Goal: Information Seeking & Learning: Check status

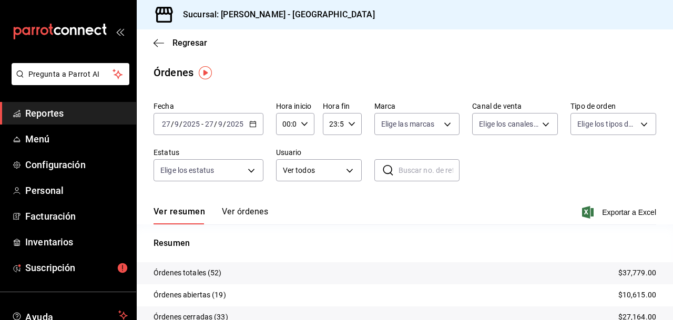
click at [39, 114] on span "Reportes" at bounding box center [76, 113] width 102 height 14
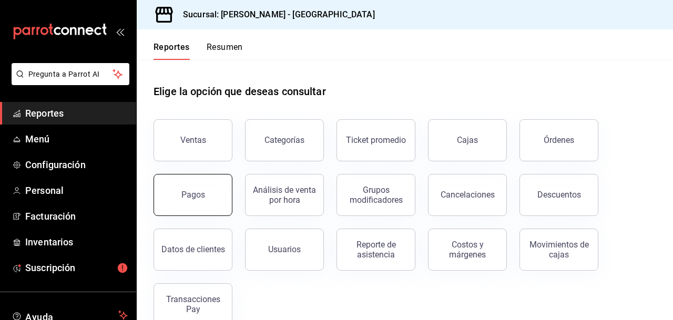
click at [200, 190] on div "Pagos" at bounding box center [193, 195] width 24 height 10
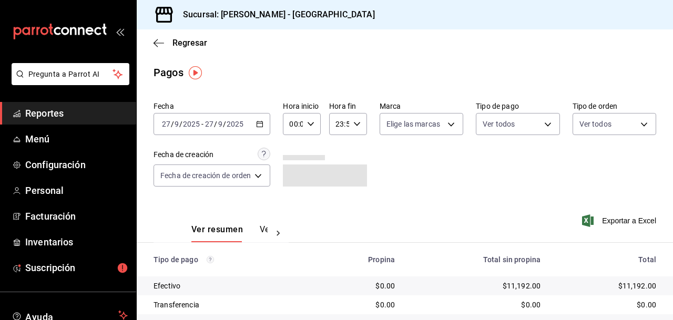
click at [261, 120] on icon "button" at bounding box center [259, 123] width 7 height 7
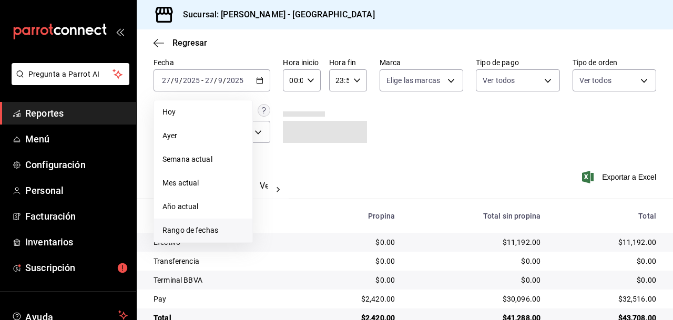
scroll to position [68, 0]
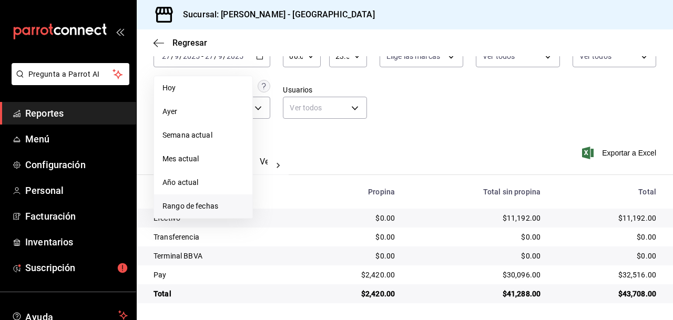
click at [206, 203] on span "Rango de fechas" at bounding box center [202, 206] width 81 height 11
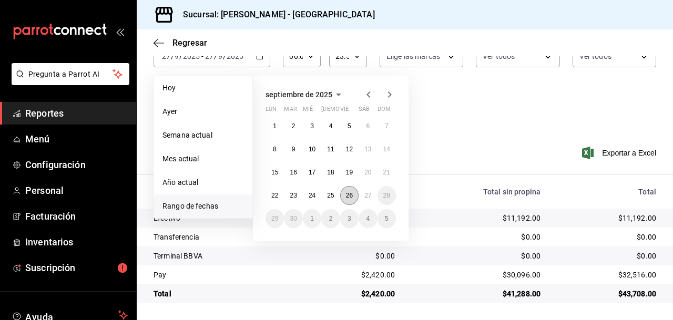
click at [349, 194] on abbr "26" at bounding box center [349, 195] width 7 height 7
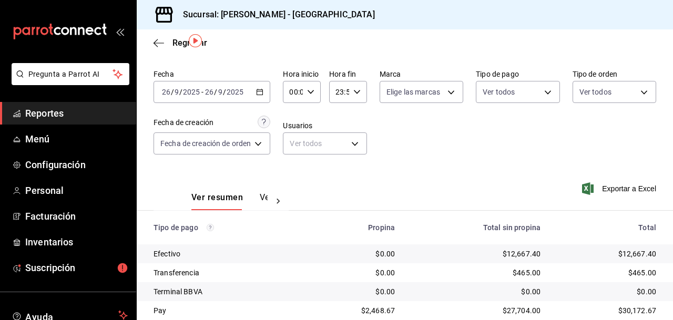
scroll to position [32, 0]
click at [61, 114] on span "Reportes" at bounding box center [76, 113] width 102 height 14
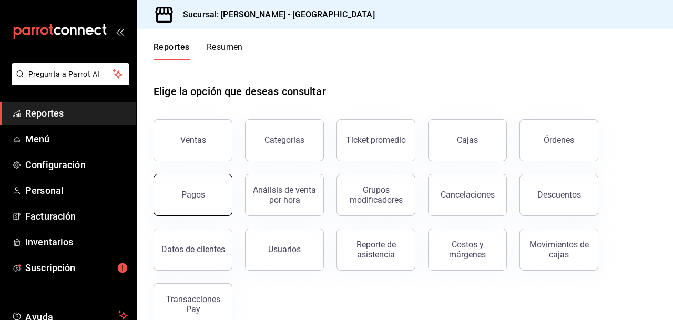
click at [194, 193] on div "Pagos" at bounding box center [193, 195] width 24 height 10
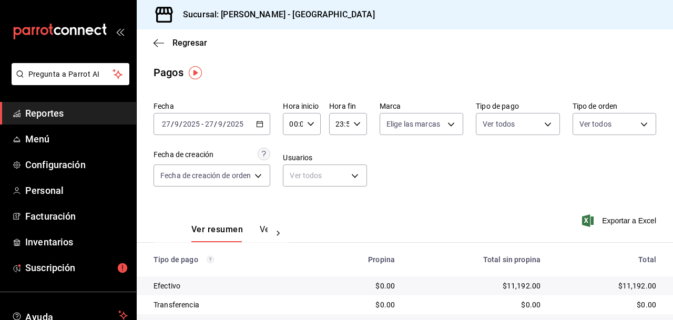
click at [260, 121] on \(Stroke\) "button" at bounding box center [259, 124] width 6 height 6
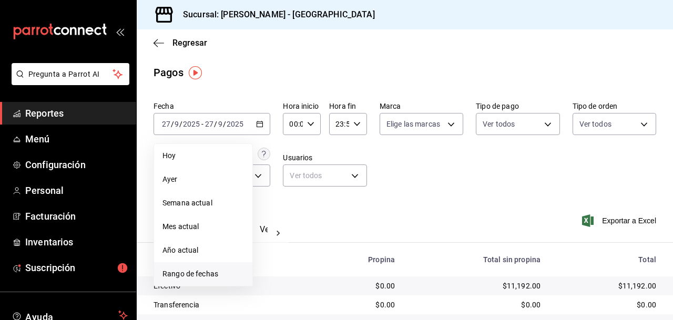
click at [202, 271] on span "Rango de fechas" at bounding box center [202, 274] width 81 height 11
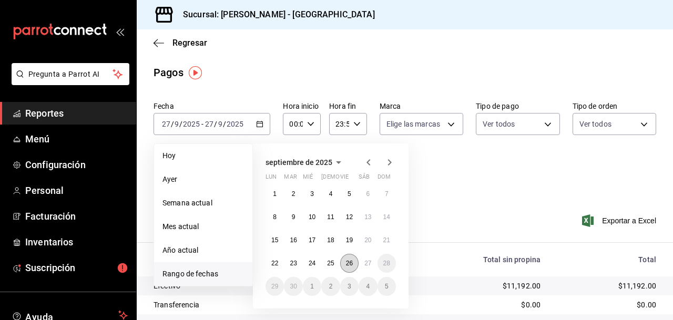
click at [350, 262] on abbr "26" at bounding box center [349, 263] width 7 height 7
click at [368, 262] on abbr "27" at bounding box center [367, 263] width 7 height 7
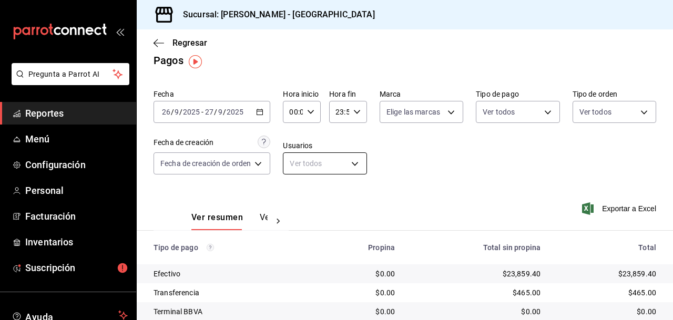
scroll to position [7, 0]
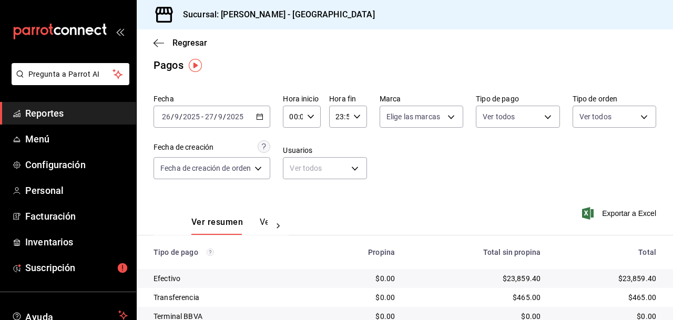
click at [262, 114] on \(Stroke\) "button" at bounding box center [259, 117] width 6 height 6
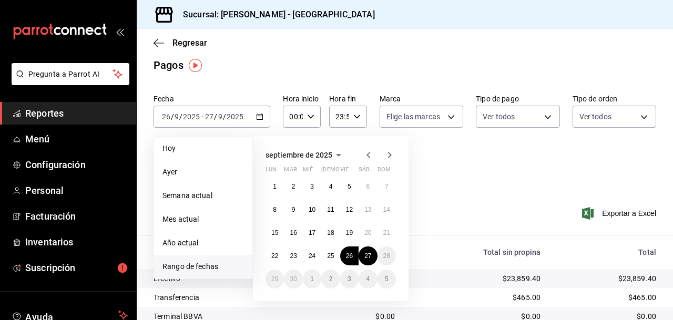
click at [196, 265] on span "Rango de fechas" at bounding box center [202, 266] width 81 height 11
click at [292, 255] on abbr "23" at bounding box center [293, 255] width 7 height 7
click at [368, 252] on abbr "27" at bounding box center [367, 255] width 7 height 7
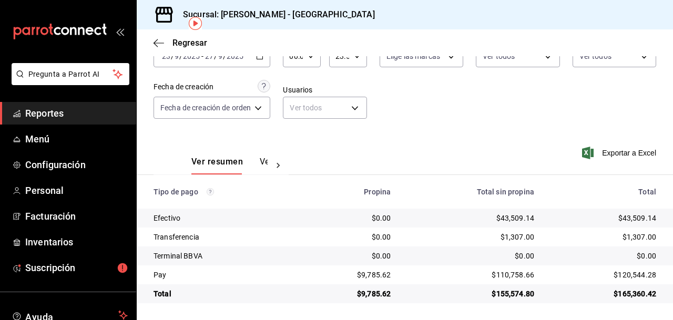
scroll to position [28, 0]
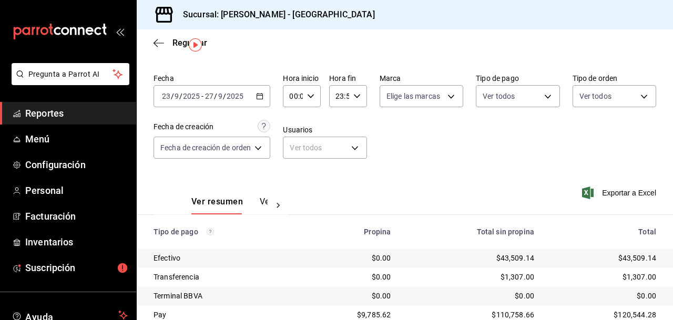
click at [53, 111] on span "Reportes" at bounding box center [76, 113] width 102 height 14
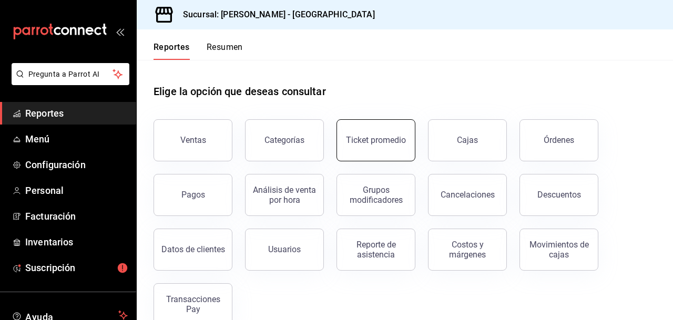
click at [361, 144] on div "Ticket promedio" at bounding box center [376, 140] width 60 height 10
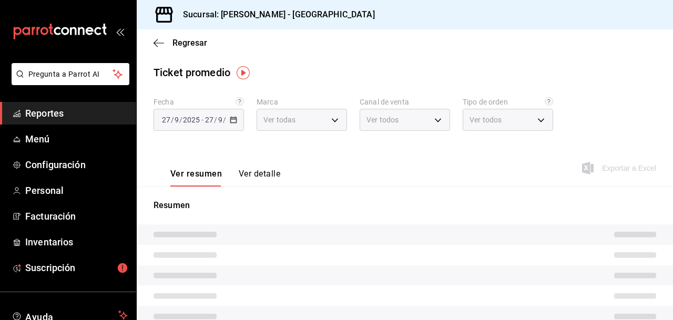
type input "5e10ca9e-0a4e-44f4-9add-18e0c865b6e6"
type input "PARROT,UBER_EATS,RAPPI,DIDI_FOOD,ONLINE"
type input "759b1da3-96a6-4e07-85c2-3717be80301a,ba9e189d-503c-4be5-b64c-b442ae0ea918,df9c1…"
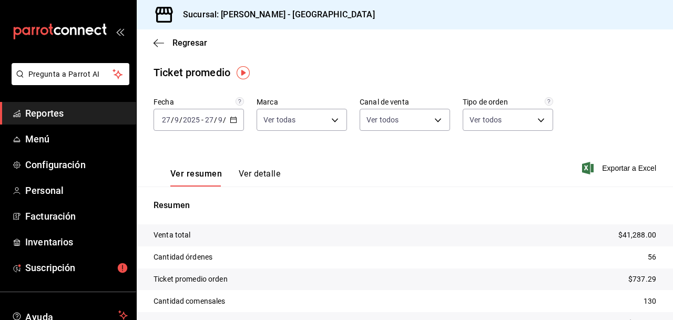
click at [57, 114] on span "Reportes" at bounding box center [76, 113] width 102 height 14
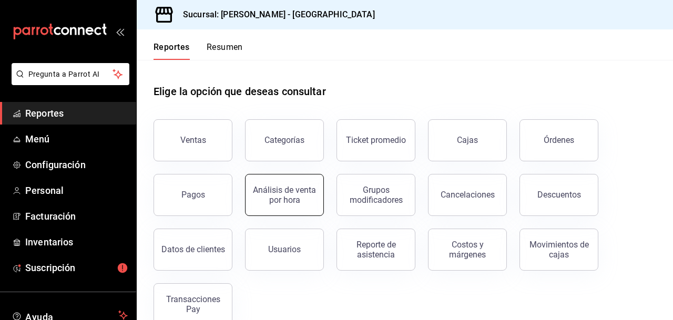
click at [290, 193] on div "Análisis de venta por hora" at bounding box center [284, 195] width 65 height 20
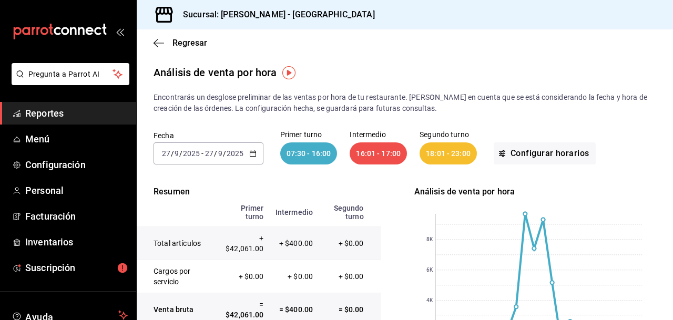
click at [47, 110] on span "Reportes" at bounding box center [76, 113] width 102 height 14
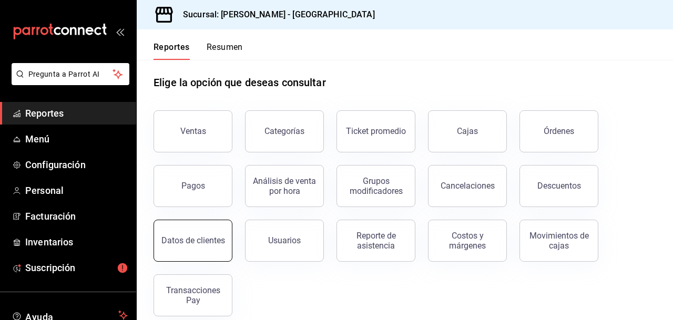
scroll to position [9, 0]
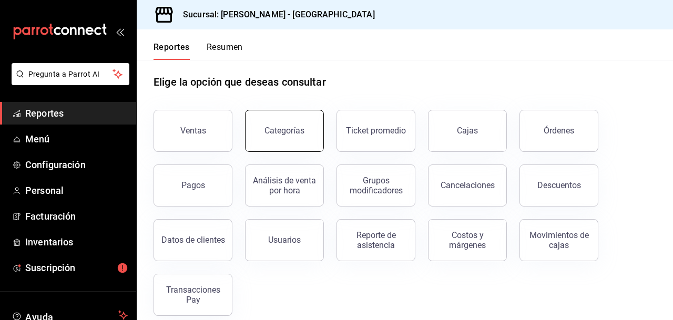
click at [284, 131] on div "Categorías" at bounding box center [284, 131] width 40 height 10
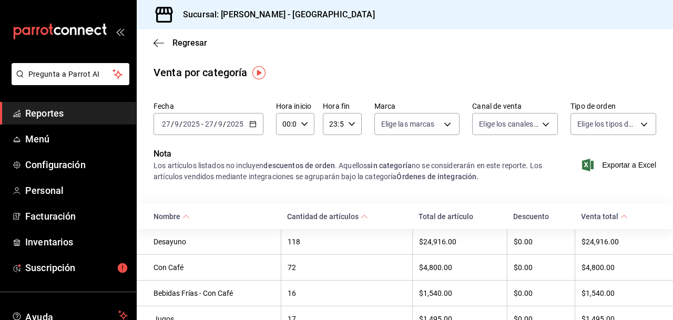
click at [59, 114] on span "Reportes" at bounding box center [76, 113] width 102 height 14
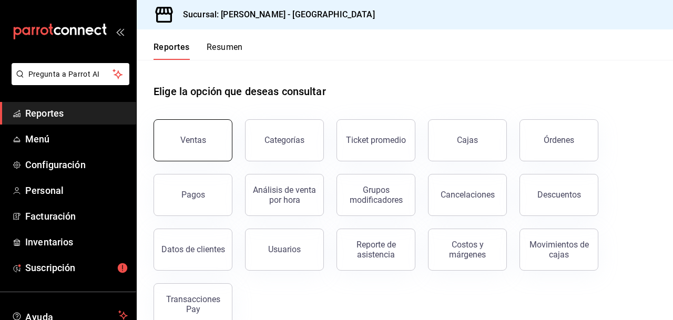
click at [194, 140] on div "Ventas" at bounding box center [193, 140] width 26 height 10
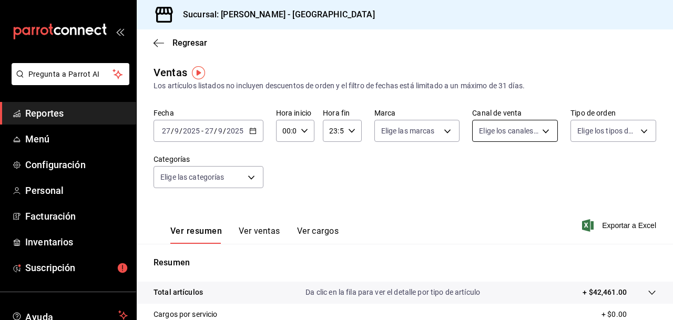
click at [546, 131] on body "Pregunta a Parrot AI Reportes Menú Configuración Personal Facturación Inventari…" at bounding box center [336, 160] width 673 height 320
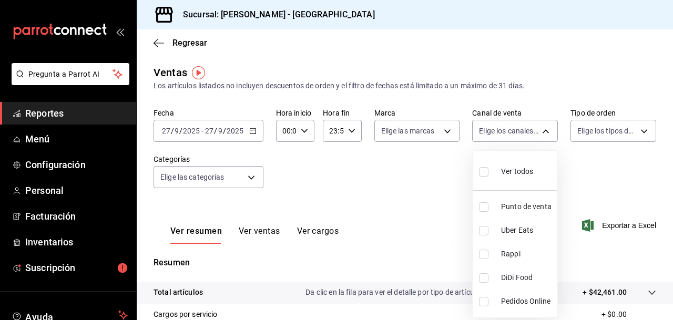
click at [482, 300] on input "checkbox" at bounding box center [483, 301] width 9 height 9
checkbox input "true"
type input "ONLINE"
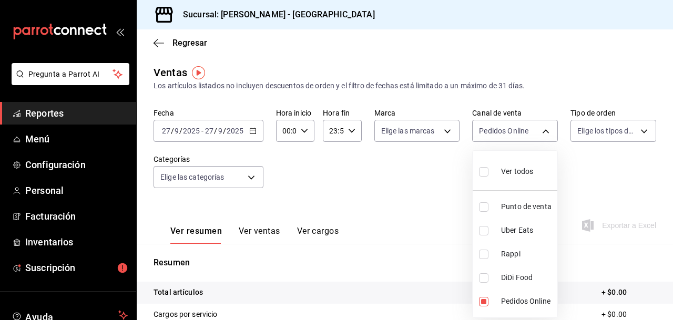
click at [388, 188] on div at bounding box center [336, 160] width 673 height 320
click at [252, 130] on icon "button" at bounding box center [252, 130] width 7 height 7
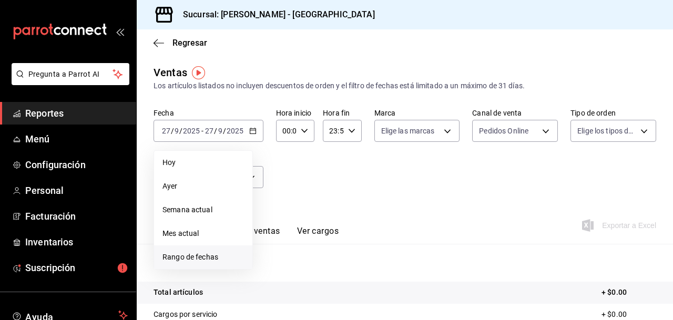
click at [213, 256] on span "Rango de fechas" at bounding box center [202, 257] width 81 height 11
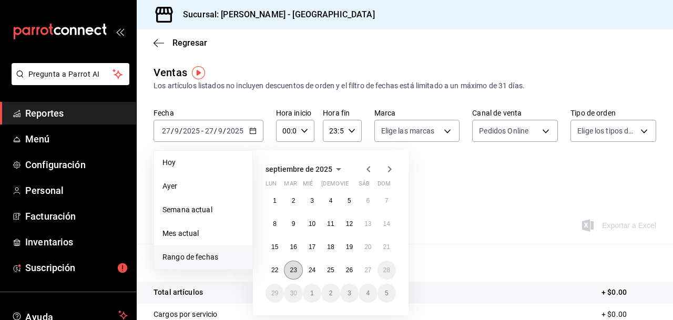
click at [293, 270] on abbr "23" at bounding box center [293, 269] width 7 height 7
click at [368, 270] on abbr "27" at bounding box center [367, 269] width 7 height 7
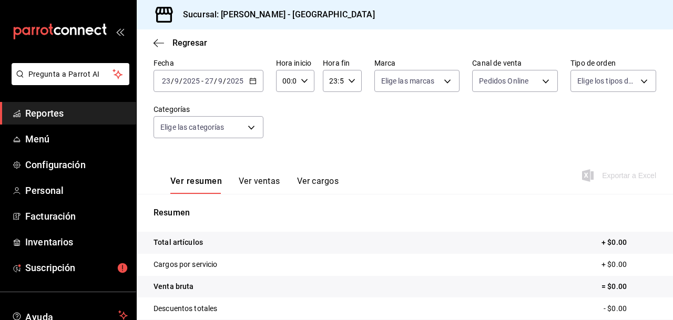
scroll to position [18, 0]
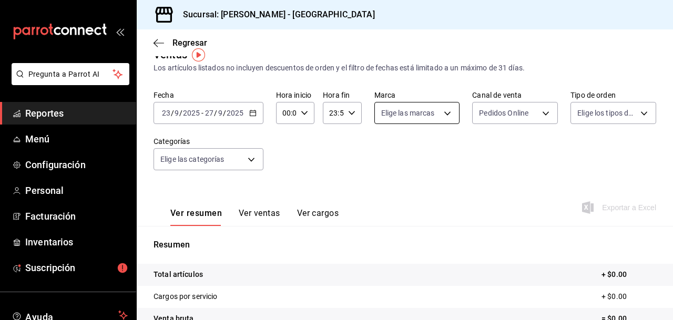
click at [448, 112] on body "Pregunta a Parrot AI Reportes Menú Configuración Personal Facturación Inventari…" at bounding box center [336, 160] width 673 height 320
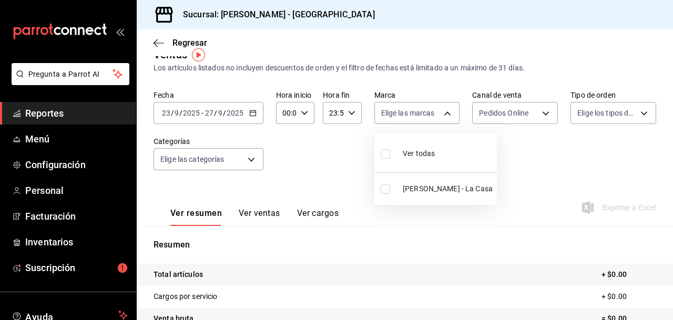
click at [385, 187] on input "checkbox" at bounding box center [385, 188] width 9 height 9
checkbox input "true"
type input "5e10ca9e-0a4e-44f4-9add-18e0c865b6e6"
checkbox input "true"
click at [510, 181] on div at bounding box center [336, 160] width 673 height 320
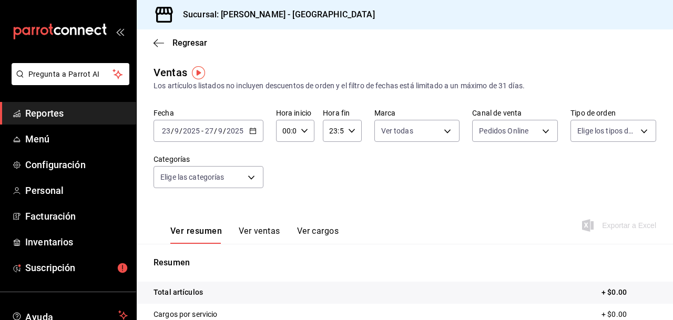
click at [305, 128] on icon "button" at bounding box center [304, 130] width 7 height 7
click at [285, 182] on span "07" at bounding box center [284, 186] width 3 height 8
click at [305, 180] on span "01" at bounding box center [304, 183] width 3 height 8
type input "07:01"
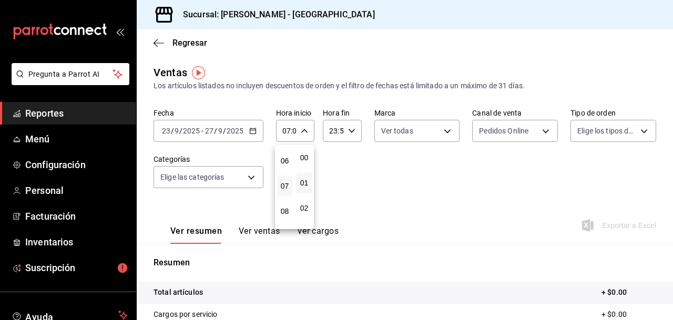
click at [366, 208] on div at bounding box center [336, 160] width 673 height 320
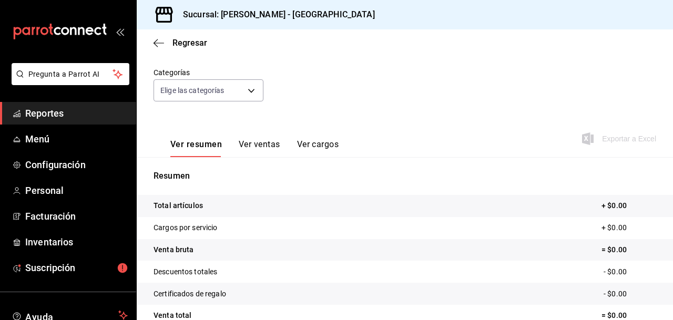
scroll to position [86, 0]
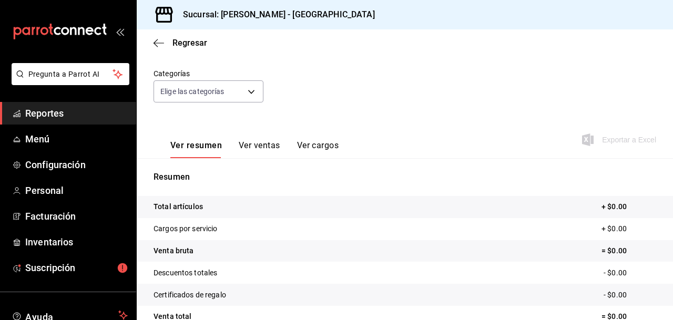
click at [262, 145] on button "Ver ventas" at bounding box center [260, 149] width 42 height 18
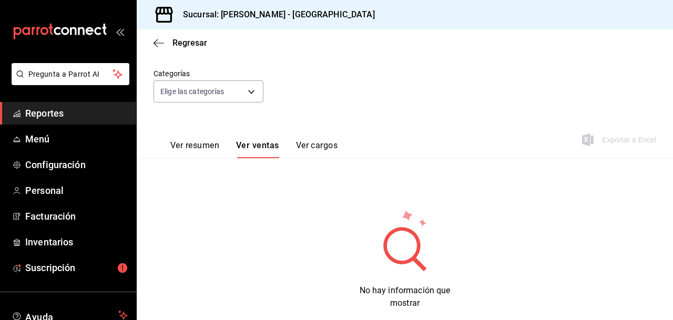
scroll to position [109, 0]
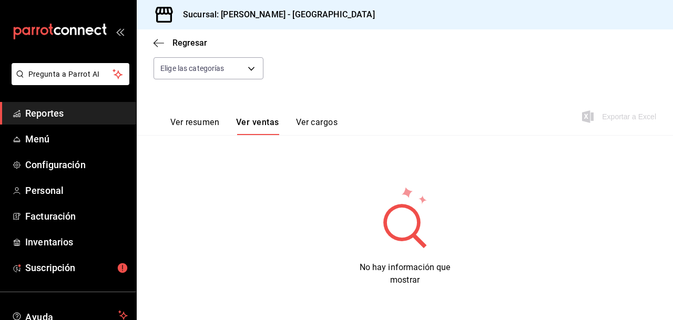
click at [311, 120] on button "Ver cargos" at bounding box center [317, 126] width 42 height 18
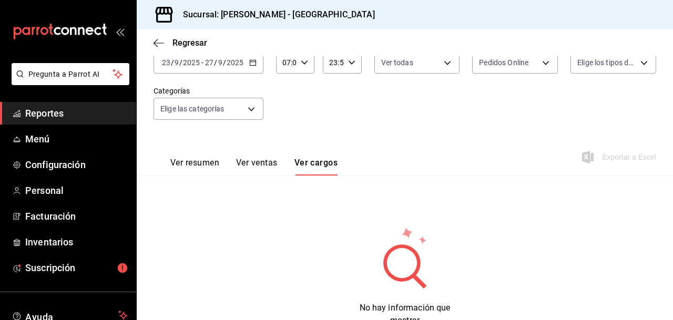
scroll to position [109, 0]
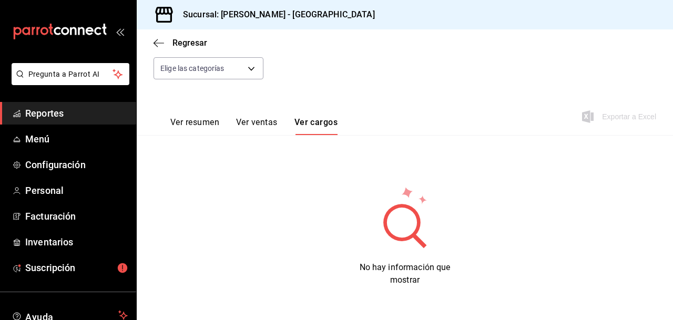
click at [207, 122] on button "Ver resumen" at bounding box center [194, 126] width 49 height 18
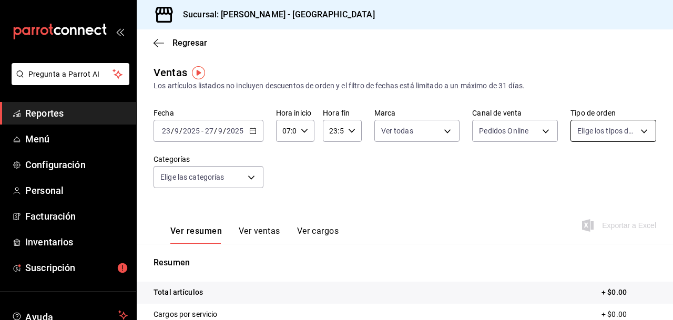
click at [642, 130] on body "Pregunta a Parrot AI Reportes Menú Configuración Personal Facturación Inventari…" at bounding box center [336, 160] width 673 height 320
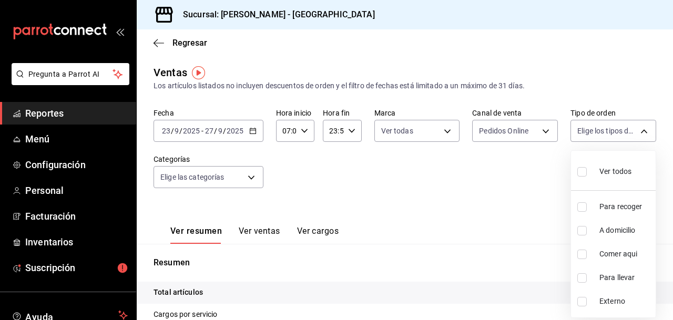
click at [580, 228] on input "checkbox" at bounding box center [581, 230] width 9 height 9
checkbox input "true"
type input "ba9e189d-503c-4be5-b64c-b442ae0ea918"
click at [471, 188] on div at bounding box center [336, 160] width 673 height 320
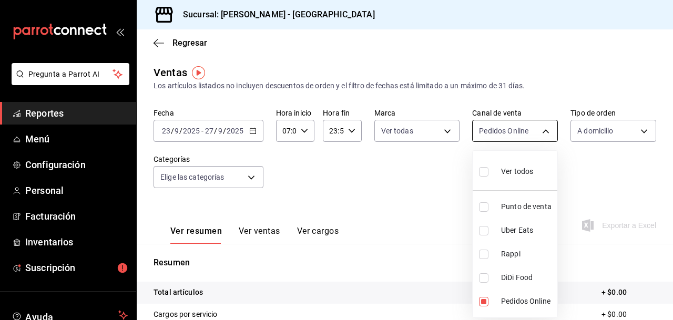
click at [547, 130] on body "Pregunta a Parrot AI Reportes Menú Configuración Personal Facturación Inventari…" at bounding box center [336, 160] width 673 height 320
click at [486, 206] on input "checkbox" at bounding box center [483, 206] width 9 height 9
checkbox input "true"
type input "ONLINE,PARROT"
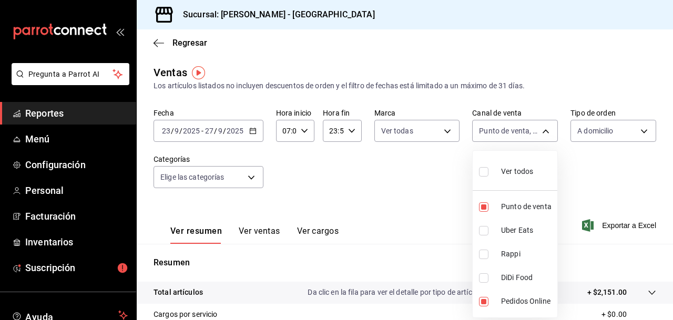
click at [431, 190] on div at bounding box center [336, 160] width 673 height 320
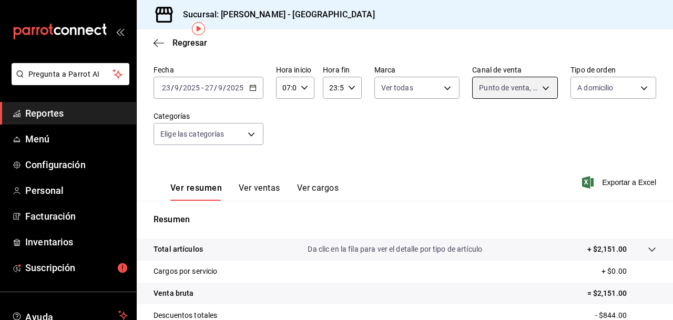
scroll to position [44, 0]
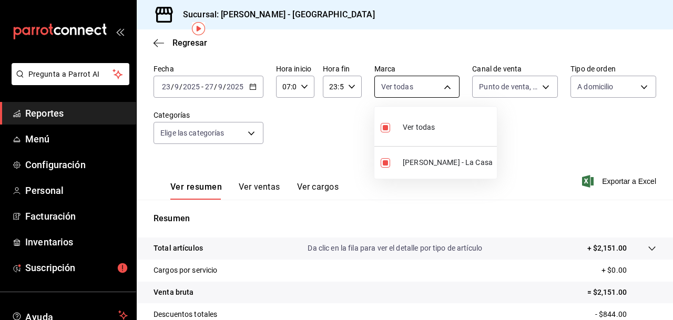
click at [447, 88] on body "Pregunta a Parrot AI Reportes Menú Configuración Personal Facturación Inventari…" at bounding box center [336, 160] width 673 height 320
click at [508, 128] on div at bounding box center [336, 160] width 673 height 320
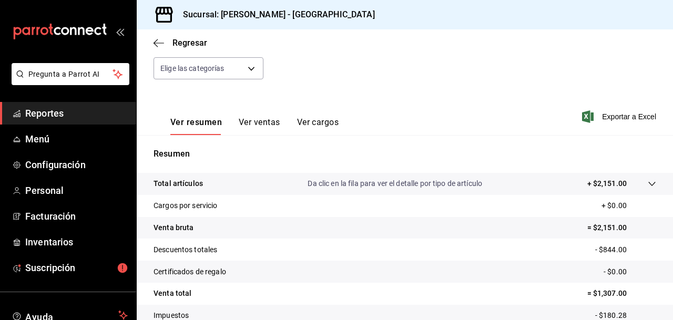
scroll to position [183, 0]
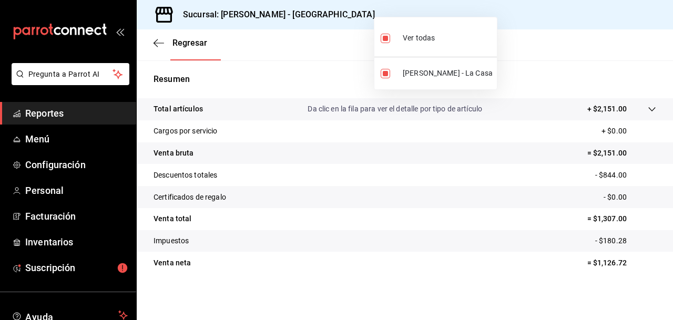
click at [501, 13] on div at bounding box center [336, 160] width 673 height 320
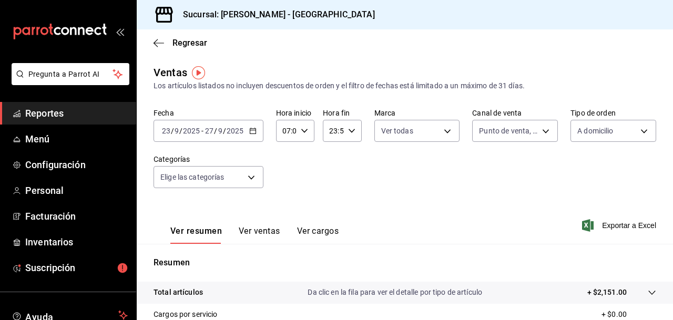
click at [253, 130] on icon "button" at bounding box center [252, 130] width 7 height 7
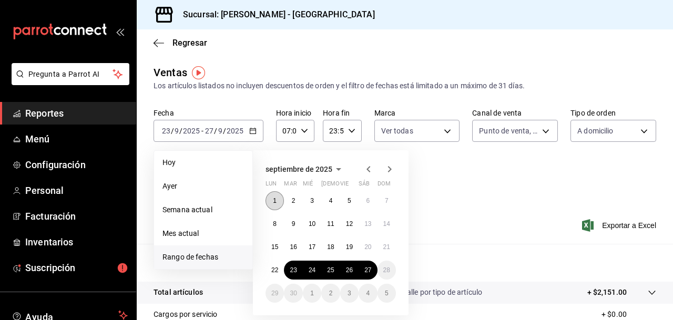
click at [275, 198] on abbr "1" at bounding box center [275, 200] width 4 height 7
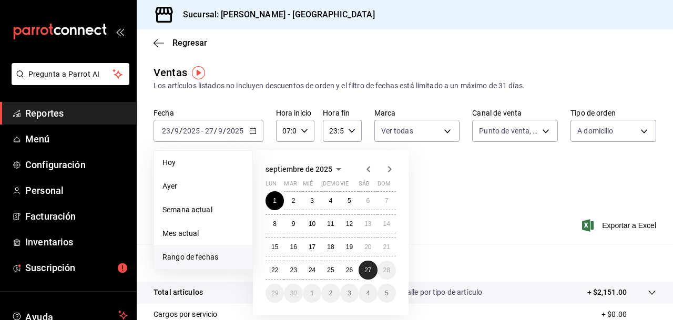
click at [365, 269] on abbr "27" at bounding box center [367, 269] width 7 height 7
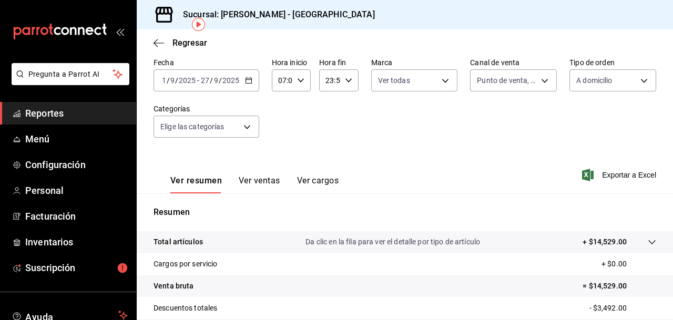
scroll to position [48, 0]
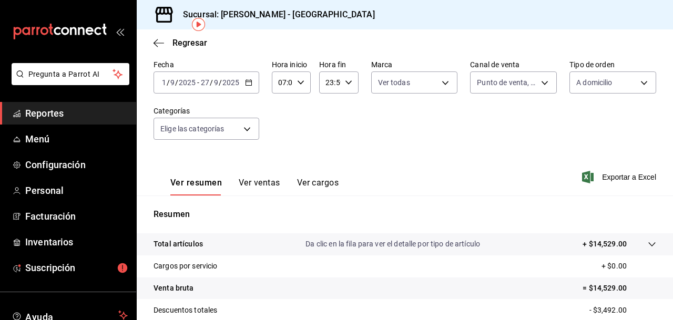
click at [248, 81] on icon "button" at bounding box center [248, 82] width 7 height 7
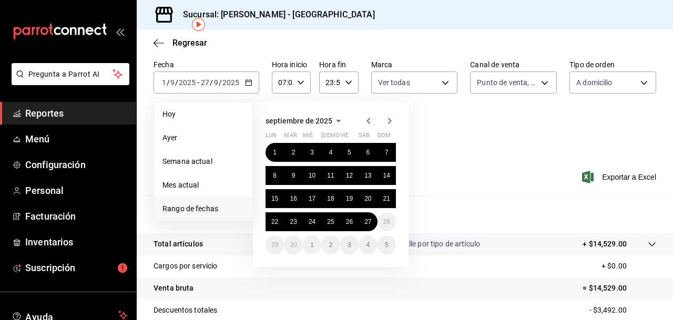
click at [188, 208] on span "Rango de fechas" at bounding box center [202, 208] width 81 height 11
click at [368, 120] on icon "button" at bounding box center [368, 121] width 13 height 13
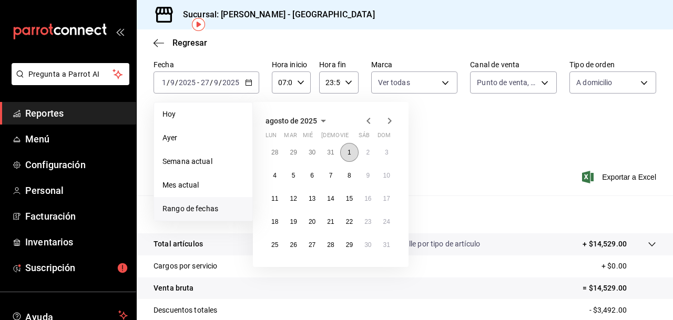
click at [347, 152] on abbr "1" at bounding box center [349, 152] width 4 height 7
click at [386, 243] on abbr "31" at bounding box center [386, 244] width 7 height 7
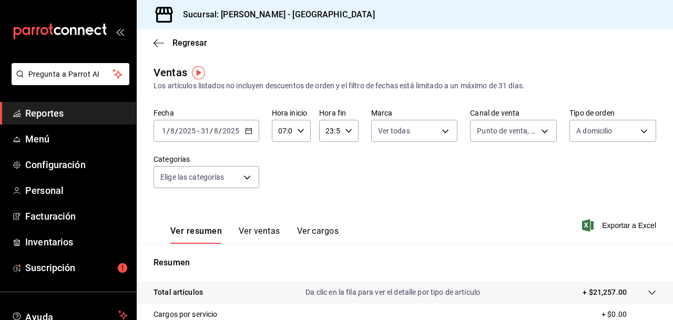
click at [249, 128] on icon "button" at bounding box center [248, 130] width 7 height 7
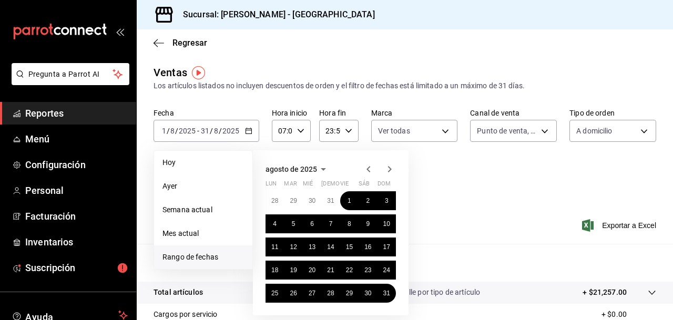
click at [366, 168] on icon "button" at bounding box center [368, 169] width 13 height 13
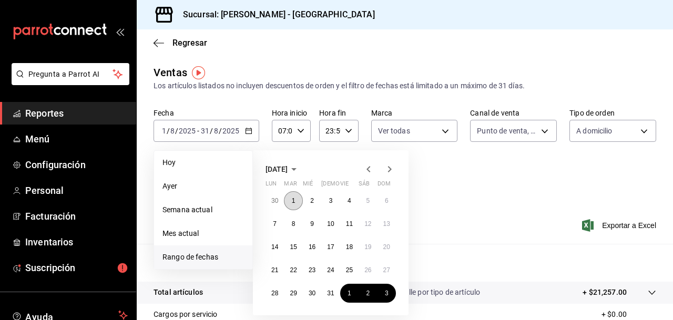
click at [295, 200] on button "1" at bounding box center [293, 200] width 18 height 19
click at [330, 293] on abbr "31" at bounding box center [330, 293] width 7 height 7
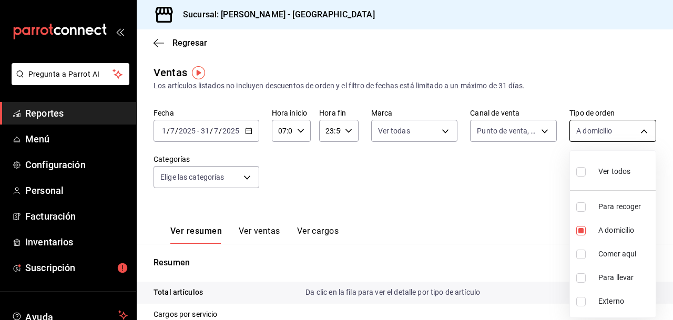
click at [639, 129] on body "Pregunta a Parrot AI Reportes Menú Configuración Personal Facturación Inventari…" at bounding box center [336, 160] width 673 height 320
click at [581, 205] on input "checkbox" at bounding box center [580, 206] width 9 height 9
checkbox input "true"
type input "ba9e189d-503c-4be5-b64c-b442ae0ea918,759b1da3-96a6-4e07-85c2-3717be80301a"
click at [581, 228] on input "checkbox" at bounding box center [580, 230] width 9 height 9
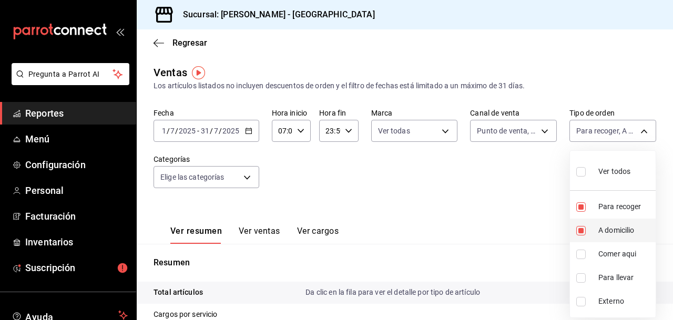
checkbox input "false"
type input "759b1da3-96a6-4e07-85c2-3717be80301a"
click at [482, 201] on div at bounding box center [336, 160] width 673 height 320
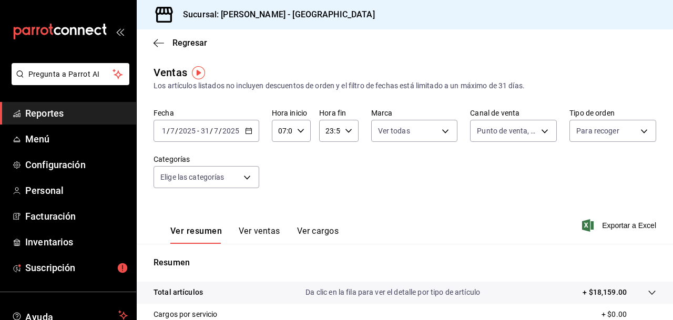
click at [246, 132] on icon "button" at bounding box center [248, 130] width 7 height 7
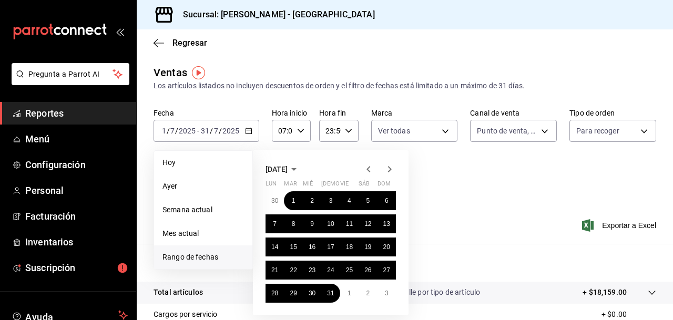
click at [201, 255] on span "Rango de fechas" at bounding box center [202, 257] width 81 height 11
click at [390, 166] on icon "button" at bounding box center [389, 169] width 13 height 13
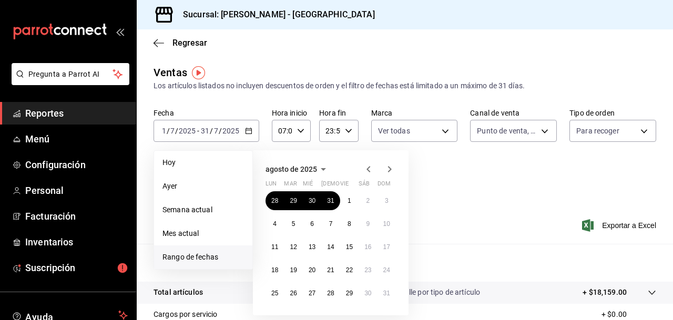
click at [390, 166] on icon "button" at bounding box center [389, 169] width 13 height 13
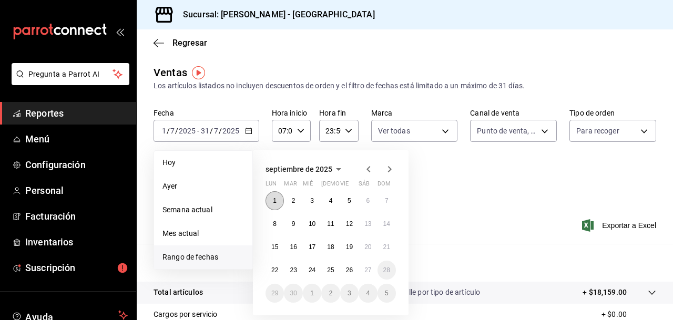
click at [271, 196] on button "1" at bounding box center [274, 200] width 18 height 19
click at [367, 269] on abbr "27" at bounding box center [367, 269] width 7 height 7
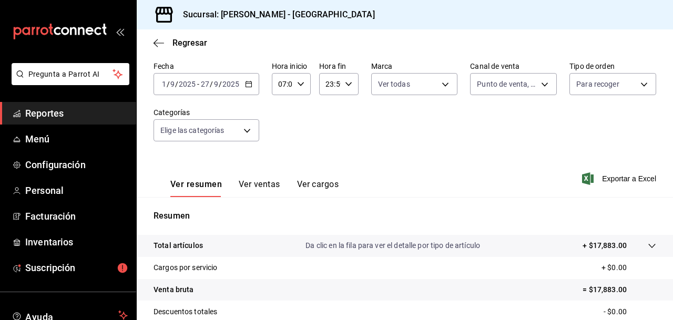
scroll to position [37, 0]
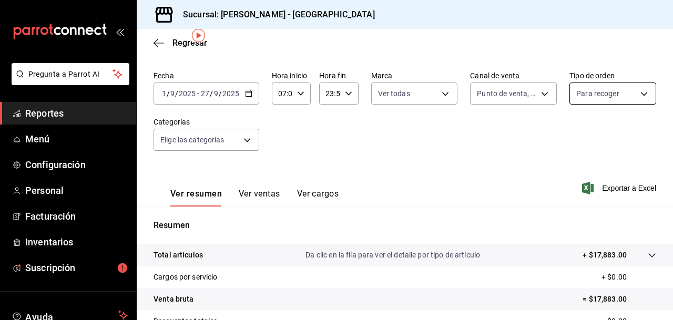
click at [644, 93] on body "Pregunta a Parrot AI Reportes Menú Configuración Personal Facturación Inventari…" at bounding box center [336, 160] width 673 height 320
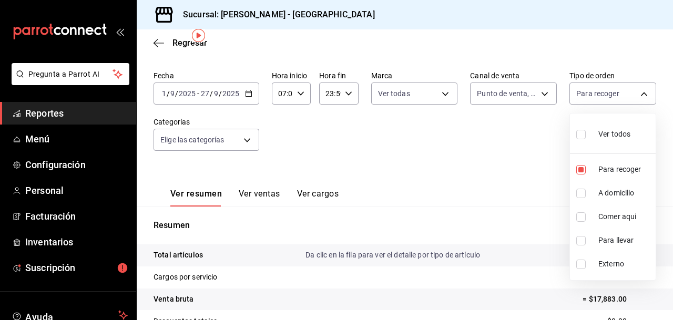
click at [581, 192] on input "checkbox" at bounding box center [580, 193] width 9 height 9
checkbox input "true"
type input "759b1da3-96a6-4e07-85c2-3717be80301a,ba9e189d-503c-4be5-b64c-b442ae0ea918"
click at [485, 181] on div at bounding box center [336, 160] width 673 height 320
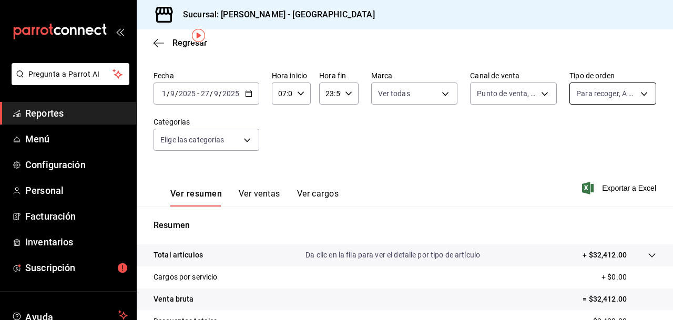
click at [642, 93] on body "Pregunta a Parrot AI Reportes Menú Configuración Personal Facturación Inventari…" at bounding box center [336, 160] width 673 height 320
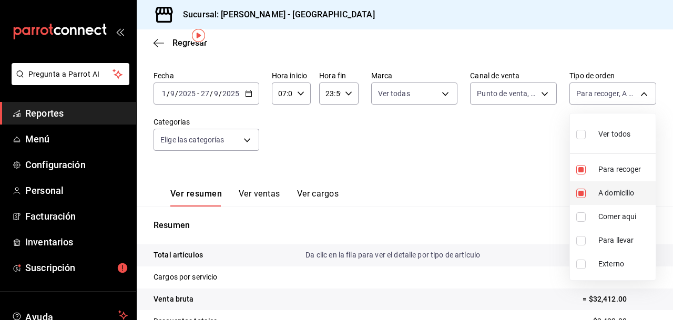
click at [582, 191] on input "checkbox" at bounding box center [580, 193] width 9 height 9
checkbox input "false"
type input "759b1da3-96a6-4e07-85c2-3717be80301a"
click at [505, 171] on div at bounding box center [336, 160] width 673 height 320
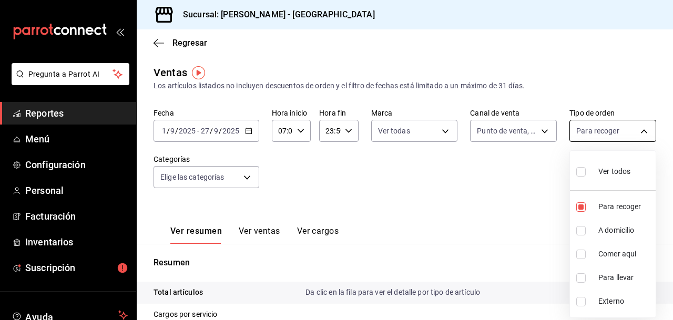
click at [644, 131] on body "Pregunta a Parrot AI Reportes Menú Configuración Personal Facturación Inventari…" at bounding box center [336, 160] width 673 height 320
click at [582, 230] on input "checkbox" at bounding box center [580, 230] width 9 height 9
checkbox input "true"
type input "759b1da3-96a6-4e07-85c2-3717be80301a,ba9e189d-503c-4be5-b64c-b442ae0ea918"
click at [579, 206] on input "checkbox" at bounding box center [580, 206] width 9 height 9
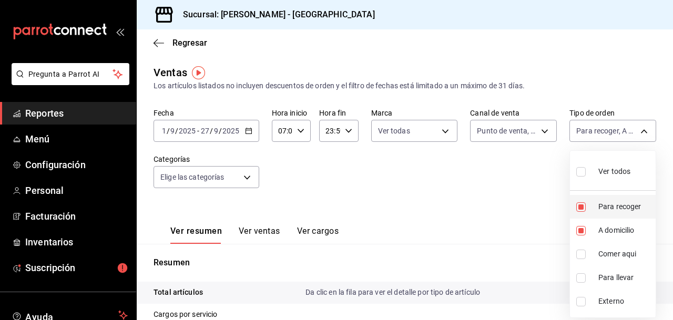
checkbox input "false"
type input "ba9e189d-503c-4be5-b64c-b442ae0ea918"
click at [471, 218] on div at bounding box center [336, 160] width 673 height 320
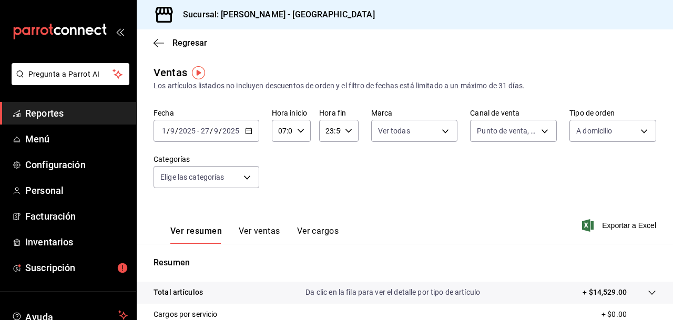
click at [450, 208] on div "Ver resumen Ver ventas Ver cargos Exportar a Excel" at bounding box center [405, 222] width 536 height 43
click at [47, 114] on span "Reportes" at bounding box center [76, 113] width 102 height 14
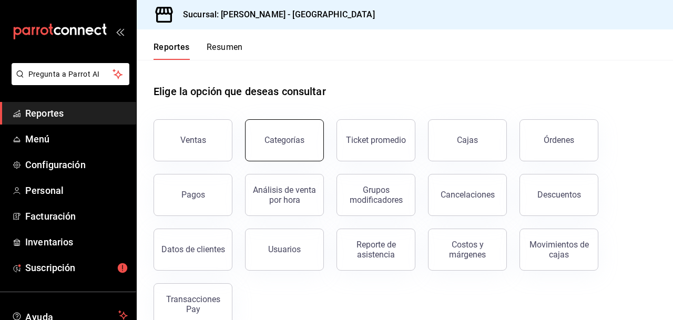
click at [284, 140] on div "Categorías" at bounding box center [284, 140] width 40 height 10
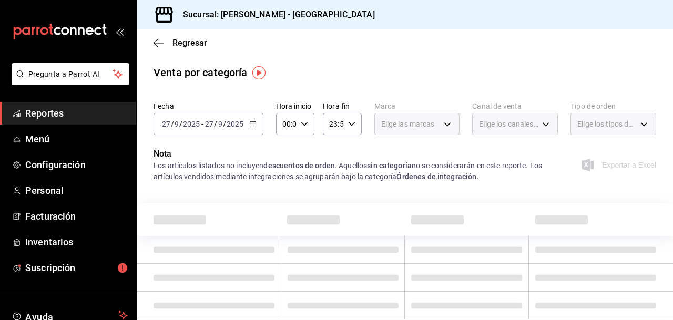
click at [645, 121] on div "Elige los tipos de orden" at bounding box center [613, 124] width 86 height 22
click at [645, 125] on div "Elige los tipos de orden" at bounding box center [613, 124] width 86 height 22
click at [527, 71] on div "Venta por categoría" at bounding box center [405, 73] width 536 height 16
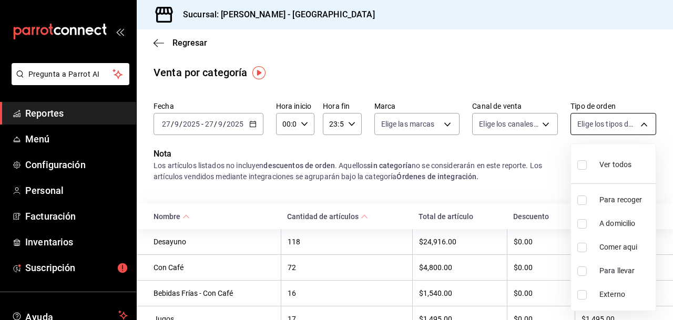
click at [644, 122] on body "Pregunta a Parrot AI Reportes Menú Configuración Personal Facturación Inventari…" at bounding box center [336, 160] width 673 height 320
click at [535, 70] on div at bounding box center [336, 160] width 673 height 320
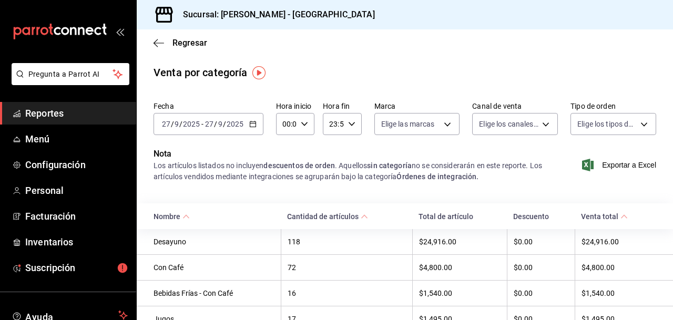
click at [304, 122] on icon "button" at bounding box center [304, 123] width 7 height 7
click at [284, 199] on span "07" at bounding box center [284, 201] width 3 height 8
type input "07:00"
click at [484, 146] on div at bounding box center [336, 160] width 673 height 320
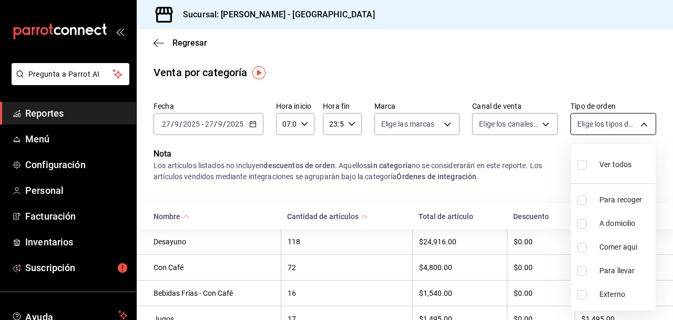
click at [644, 122] on body "Pregunta a Parrot AI Reportes Menú Configuración Personal Facturación Inventari…" at bounding box center [336, 160] width 673 height 320
click at [580, 270] on input "checkbox" at bounding box center [581, 270] width 9 height 9
checkbox input "true"
type input "57c5f61b-5b67-4bca-81df-69be1fd323e7"
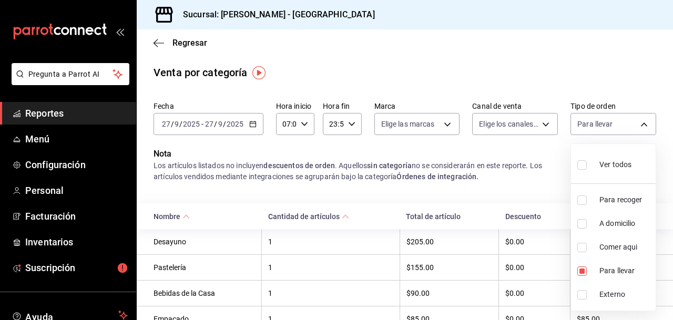
click at [523, 197] on div at bounding box center [336, 160] width 673 height 320
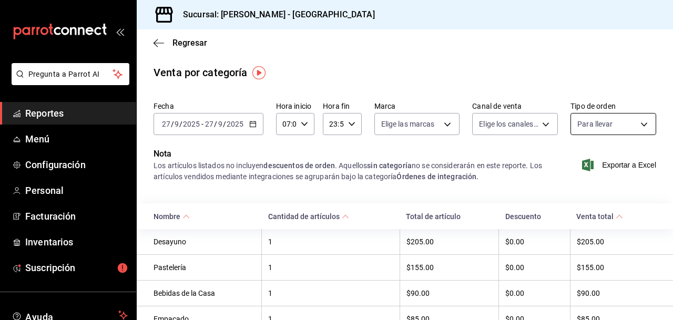
click at [645, 122] on body "Pregunta a Parrot AI Reportes Menú Configuración Personal Facturación Inventari…" at bounding box center [336, 160] width 673 height 320
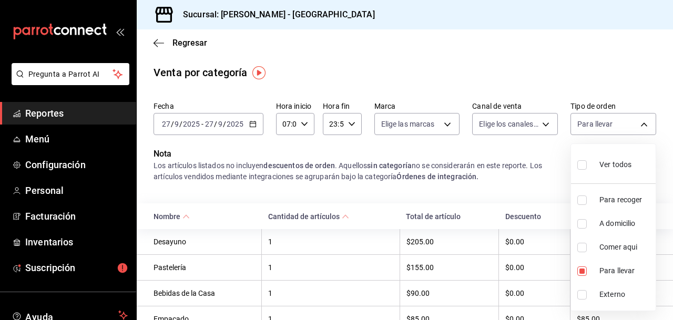
click at [579, 290] on input "checkbox" at bounding box center [581, 294] width 9 height 9
checkbox input "true"
type input "57c5f61b-5b67-4bca-81df-69be1fd323e7,EXTERNAL"
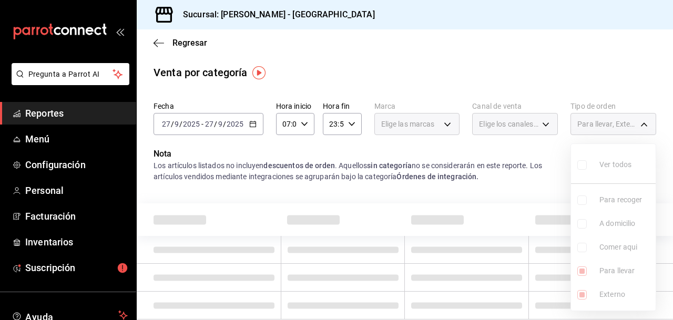
click at [582, 271] on ul "Ver todos Para recoger A domicilio Comer aqui Para llevar Externo" at bounding box center [613, 227] width 85 height 167
click at [507, 187] on div at bounding box center [336, 160] width 673 height 320
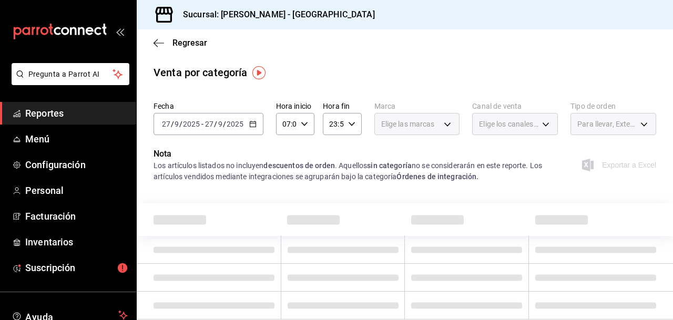
click at [642, 123] on div "Para llevar, Externo" at bounding box center [613, 124] width 86 height 22
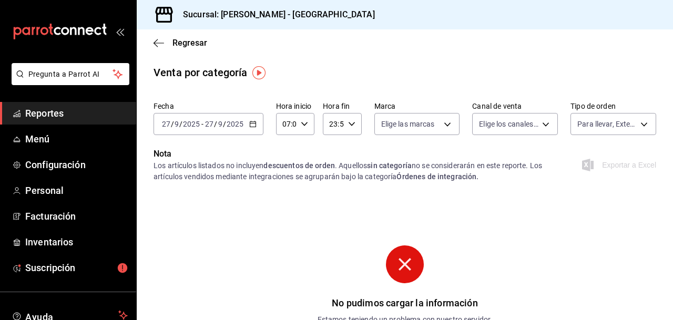
click at [403, 268] on circle at bounding box center [405, 264] width 38 height 38
click at [55, 112] on span "Reportes" at bounding box center [76, 113] width 102 height 14
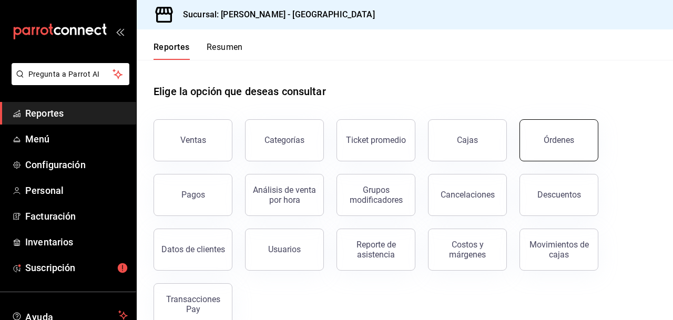
click at [567, 140] on div "Órdenes" at bounding box center [558, 140] width 30 height 10
